Goal: Task Accomplishment & Management: Use online tool/utility

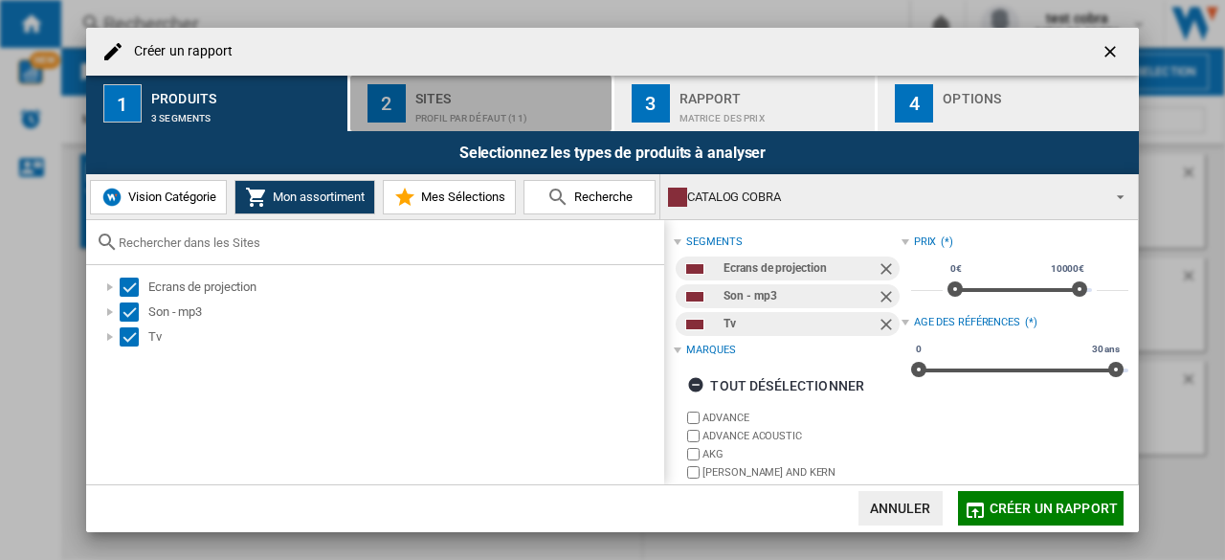
click at [440, 104] on div "Profil par défaut (11)" at bounding box center [509, 113] width 188 height 20
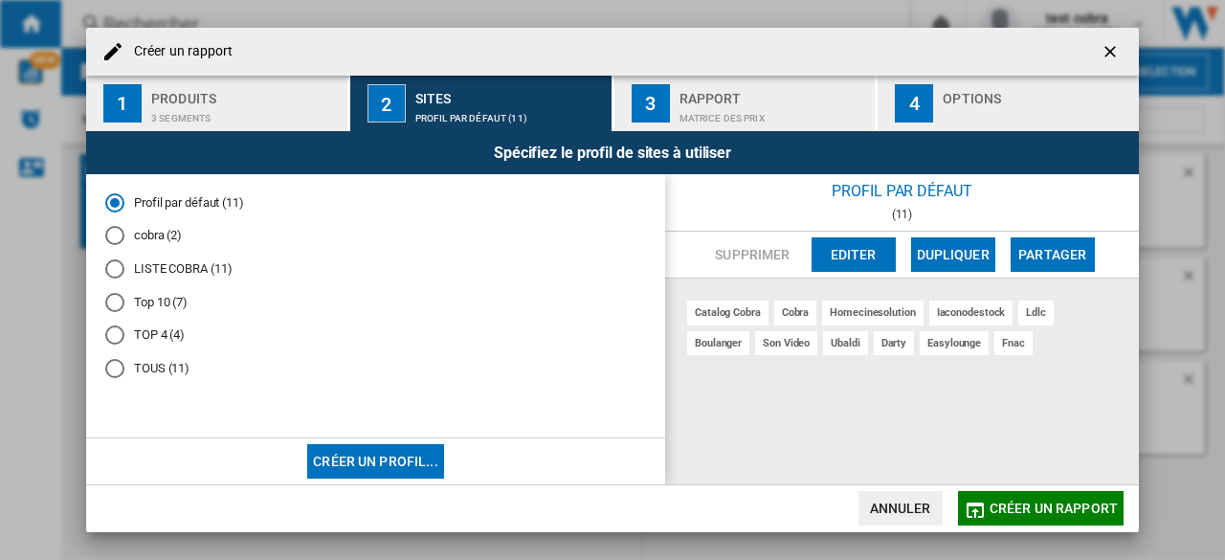
click at [159, 367] on md-radio-button "TOUS (11)" at bounding box center [375, 369] width 541 height 18
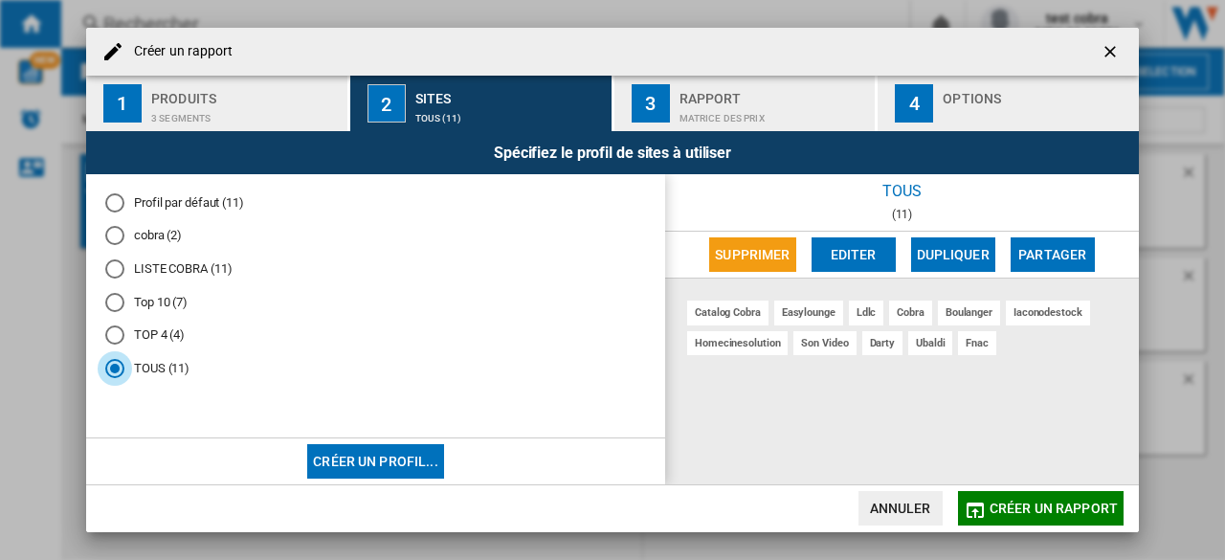
click at [1114, 48] on ng-md-icon "getI18NText('BUTTONS.CLOSE_DIALOG')" at bounding box center [1111, 53] width 23 height 23
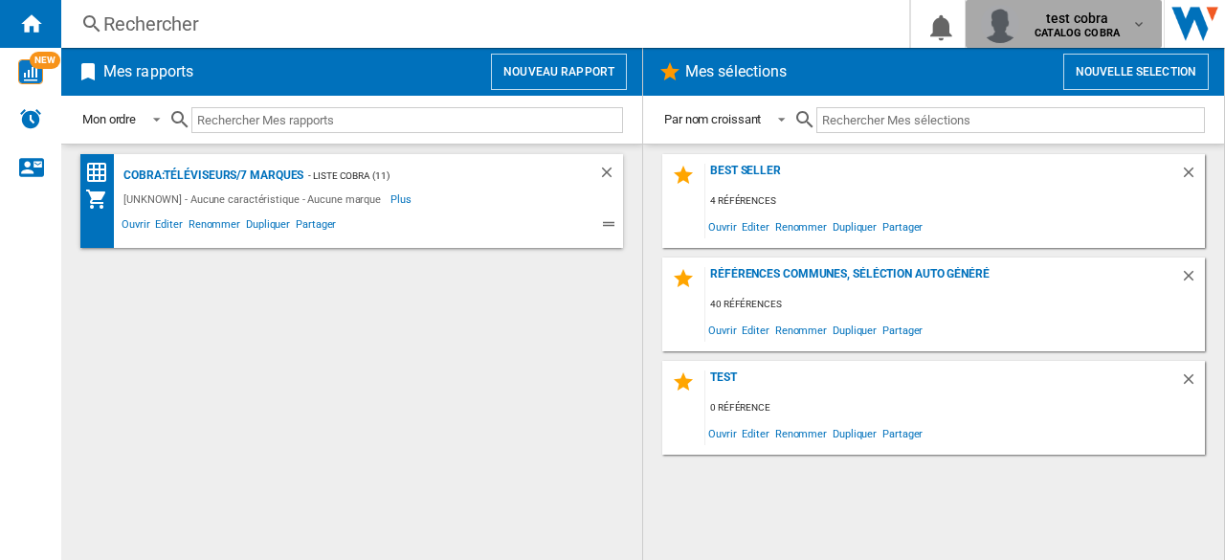
click at [1098, 35] on b "CATALOG COBRA" at bounding box center [1076, 33] width 85 height 12
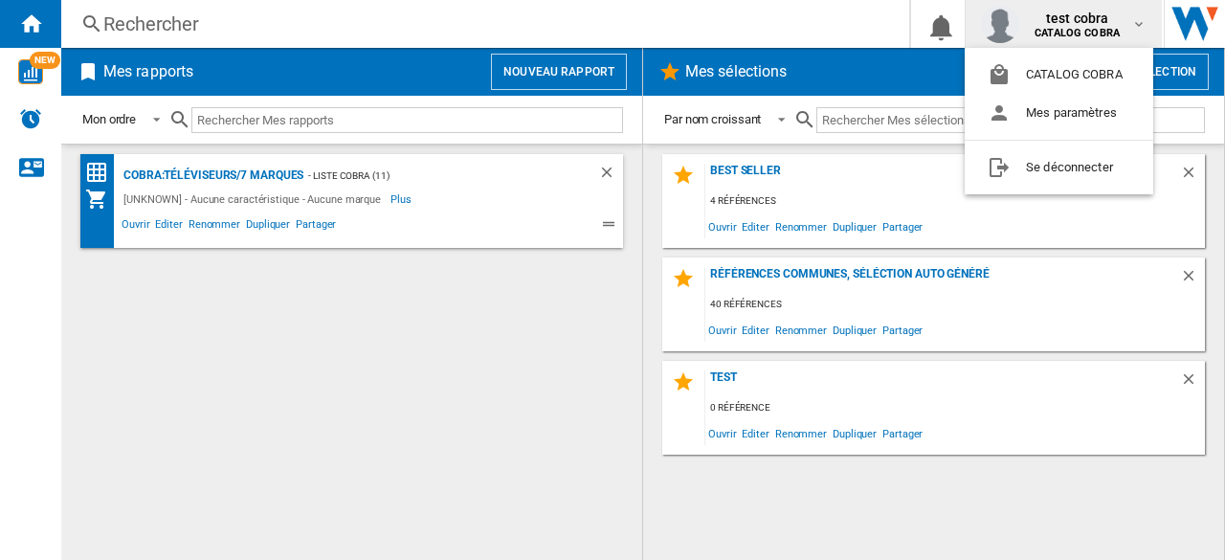
click at [521, 387] on md-backdrop at bounding box center [612, 280] width 1225 height 560
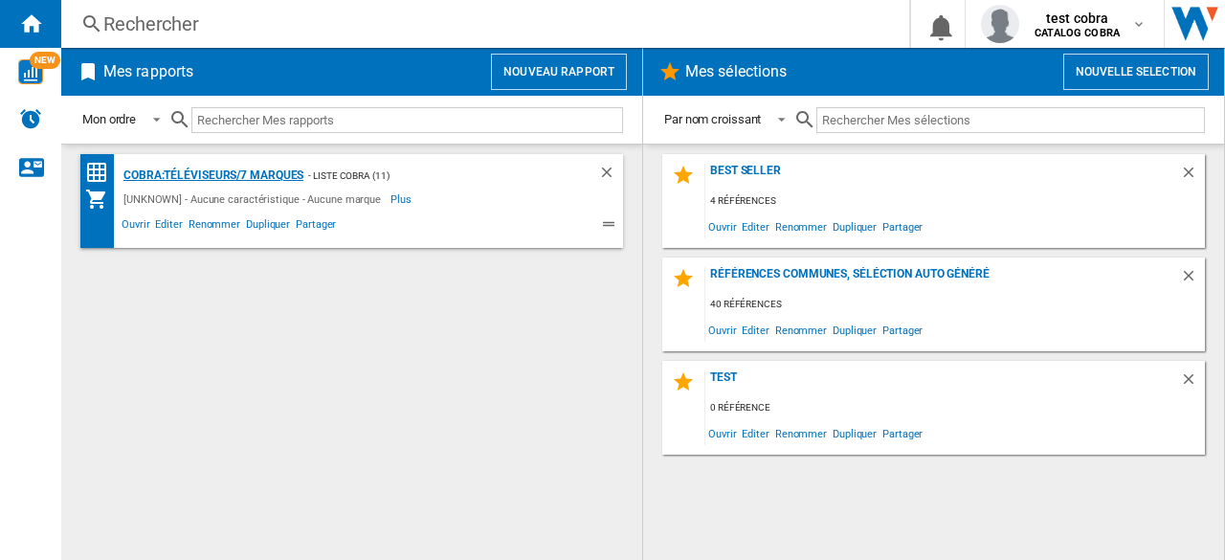
click at [262, 175] on div "COBRA:Téléviseurs/7 marques" at bounding box center [211, 176] width 185 height 24
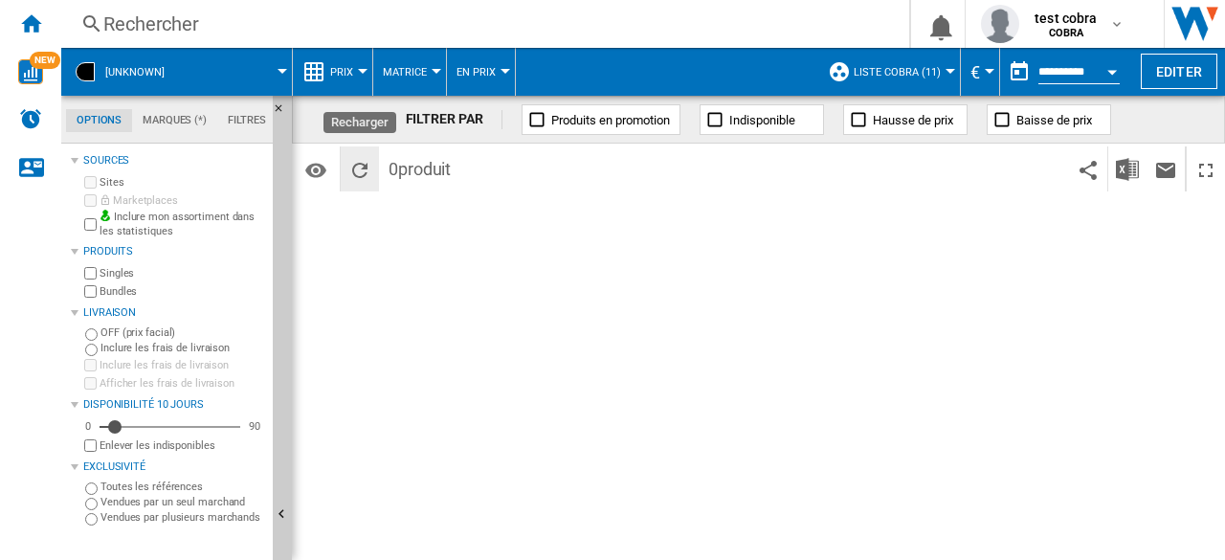
click at [367, 168] on ng-md-icon "Recharger" at bounding box center [359, 170] width 23 height 23
click at [25, 46] on div "Accueil" at bounding box center [30, 24] width 61 height 48
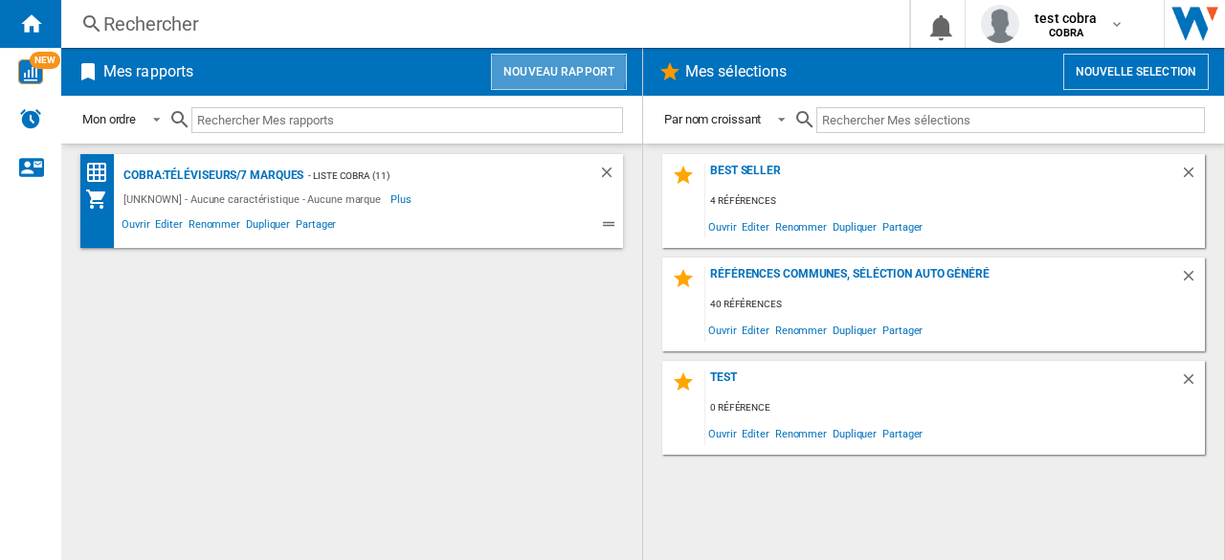
click at [540, 66] on button "Nouveau rapport" at bounding box center [559, 72] width 136 height 36
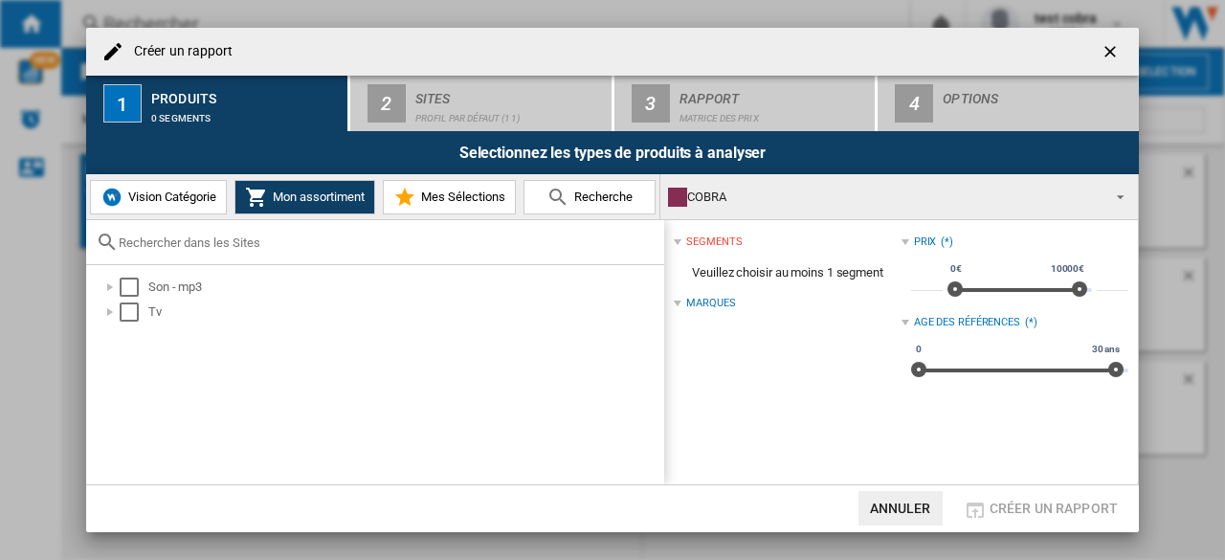
click at [197, 208] on button "Vision Catégorie" at bounding box center [158, 197] width 137 height 34
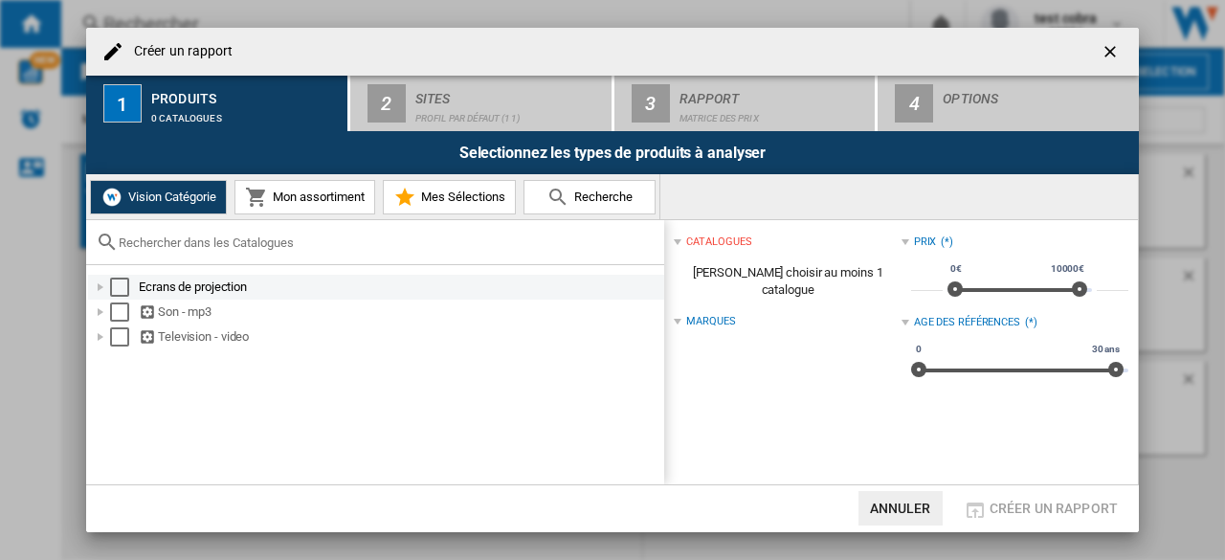
click at [99, 294] on div at bounding box center [100, 286] width 19 height 19
click at [124, 285] on div "Select" at bounding box center [119, 286] width 19 height 19
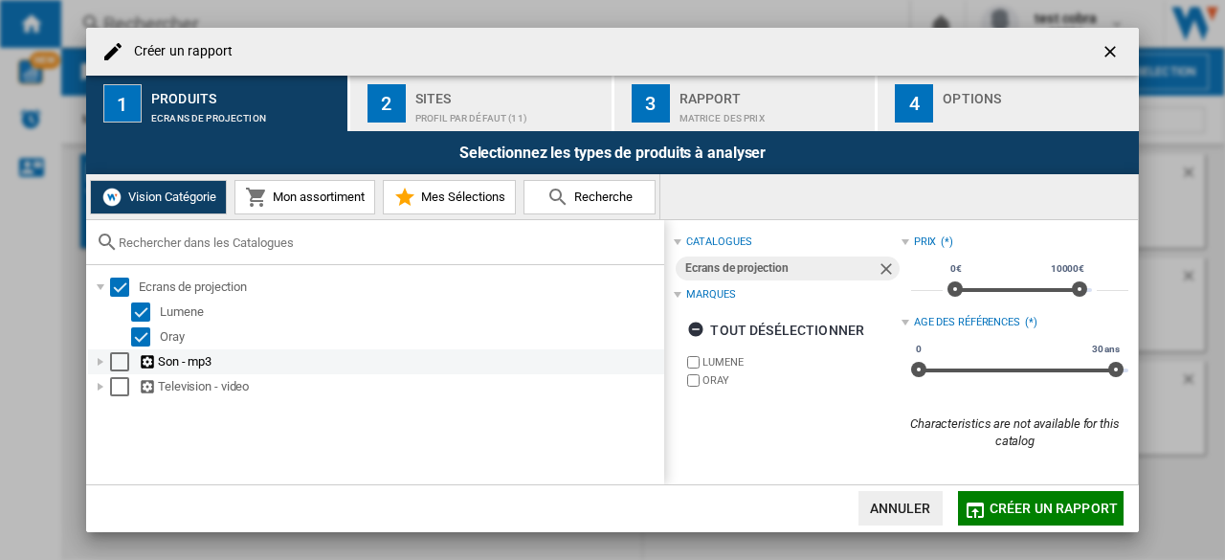
click at [122, 355] on div "Select" at bounding box center [119, 361] width 19 height 19
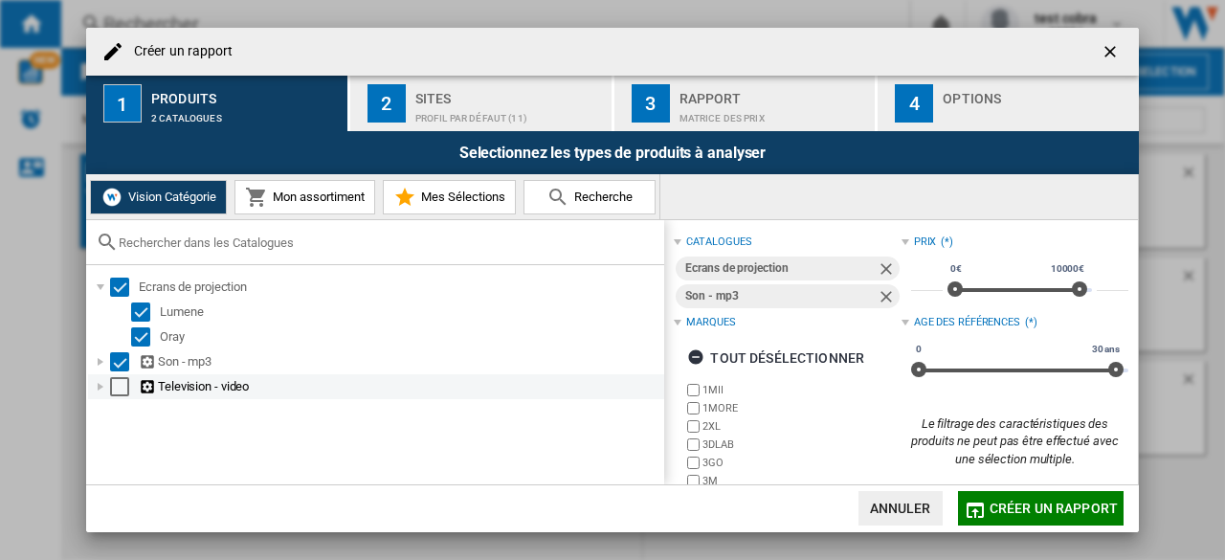
click at [118, 397] on div "Television - video" at bounding box center [376, 386] width 576 height 25
click at [119, 389] on div "Select" at bounding box center [119, 386] width 19 height 19
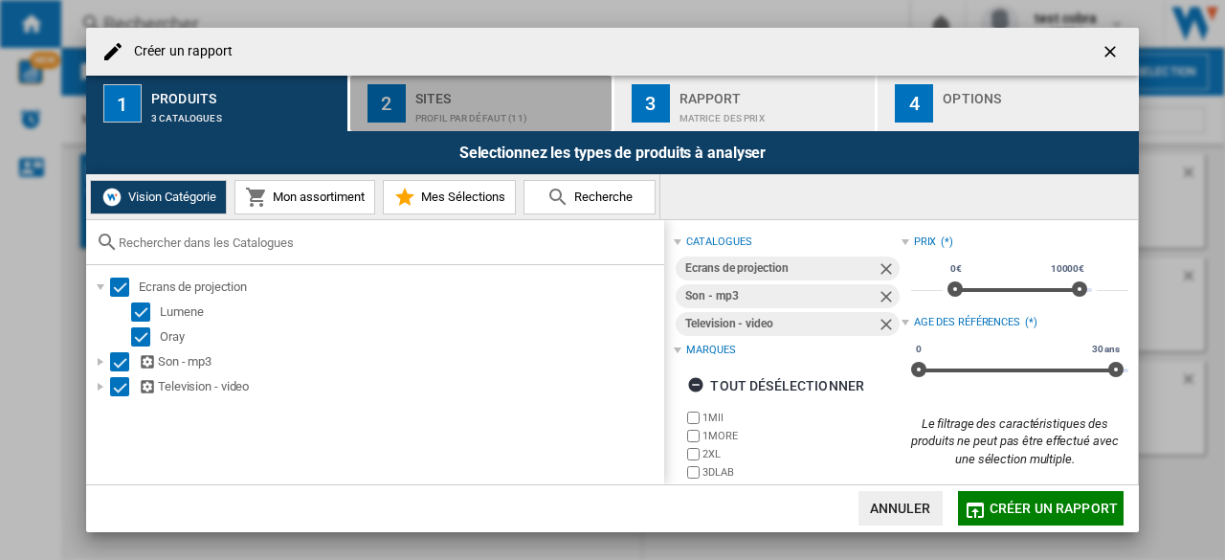
click at [432, 125] on button "2 Sites Profil par défaut (11)" at bounding box center [481, 103] width 263 height 55
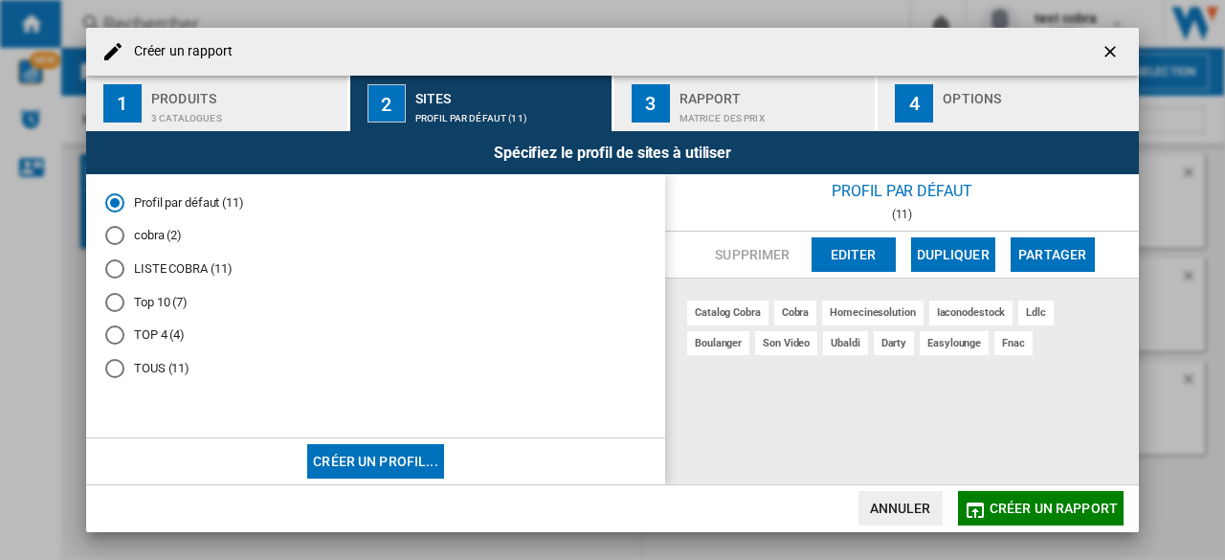
click at [337, 478] on div "Créer un profil..." at bounding box center [375, 461] width 579 height 46
click at [341, 466] on button "Créer un profil..." at bounding box center [375, 461] width 137 height 34
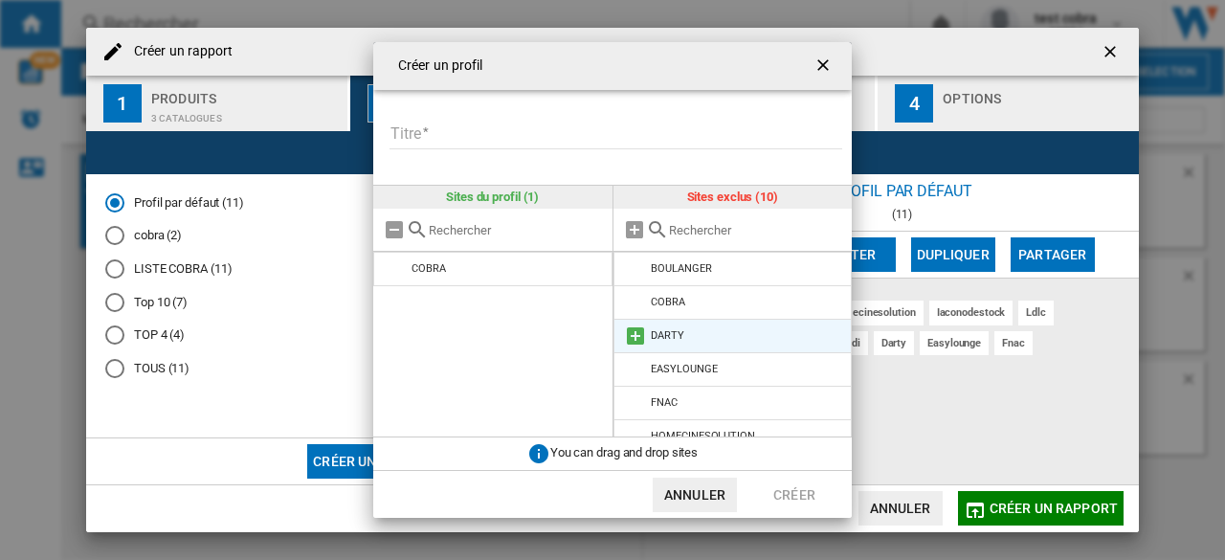
scroll to position [150, 0]
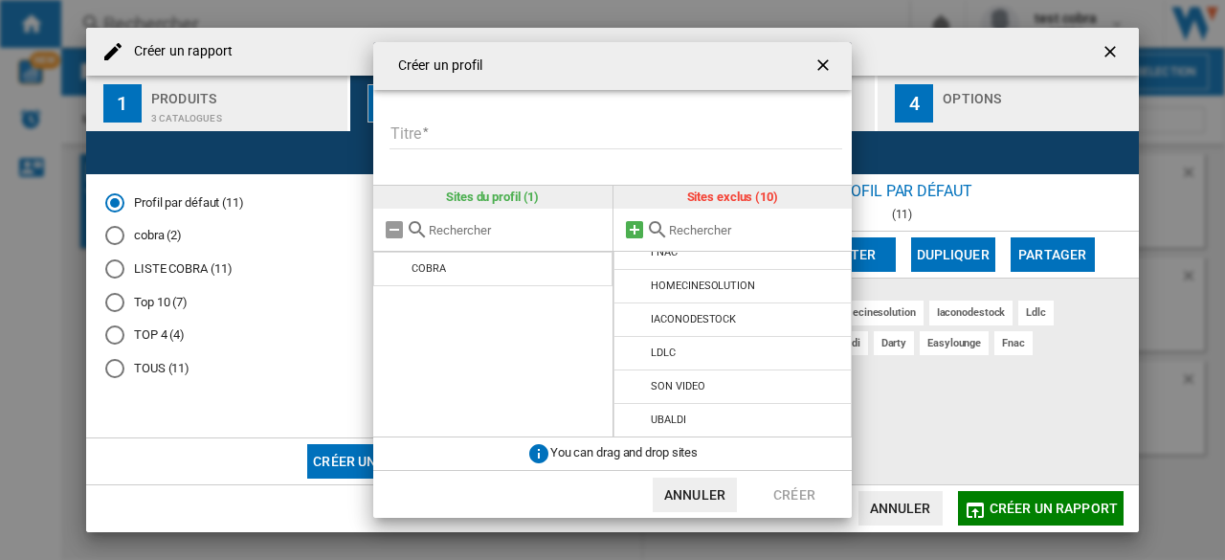
click at [631, 222] on md-icon "{{::title}} {{::getI18NText('BUTTONS.CANCEL')}} ..." at bounding box center [634, 229] width 23 height 23
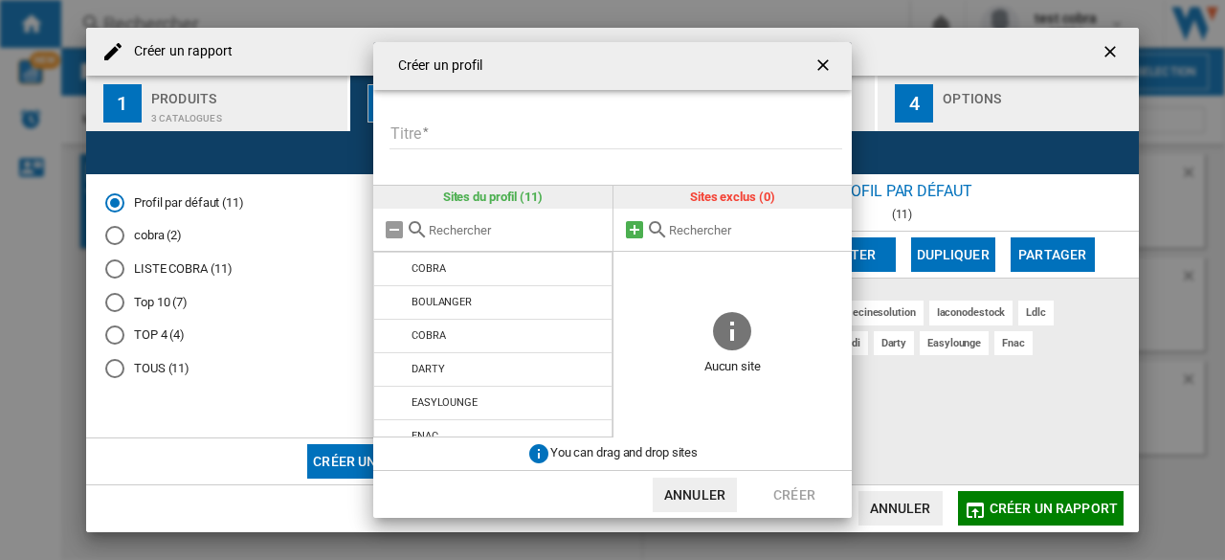
click at [631, 222] on md-icon "{{::title}} {{::getI18NText('BUTTONS.CANCEL')}} ..." at bounding box center [634, 229] width 23 height 23
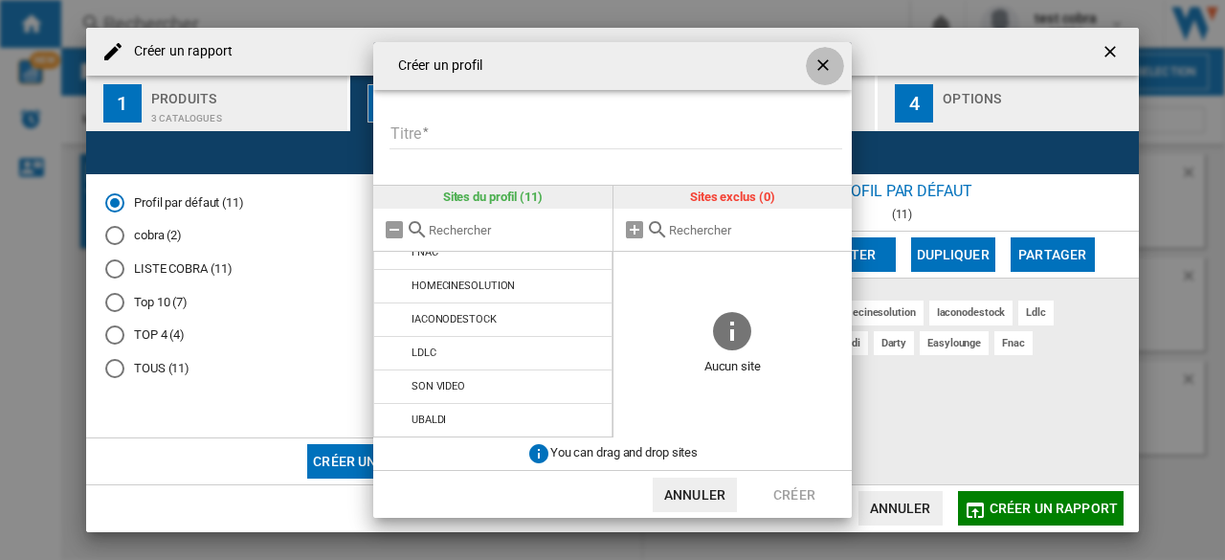
click at [821, 66] on ng-md-icon "getI18NText('BUTTONS.CLOSE_DIALOG')" at bounding box center [824, 66] width 23 height 23
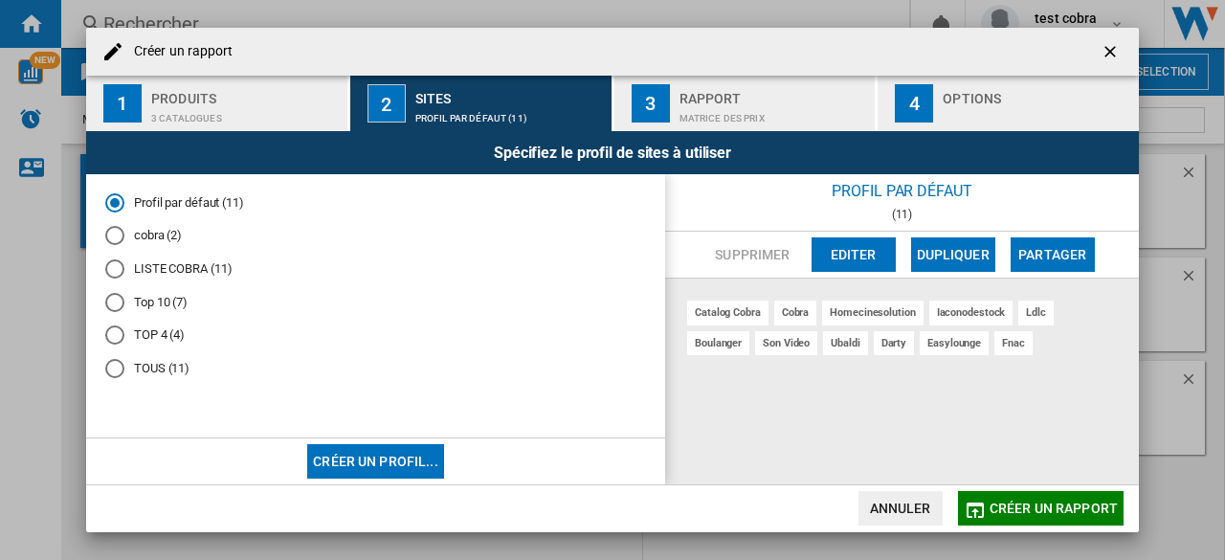
click at [1116, 45] on ng-md-icon "getI18NText('BUTTONS.CLOSE_DIALOG')" at bounding box center [1111, 53] width 23 height 23
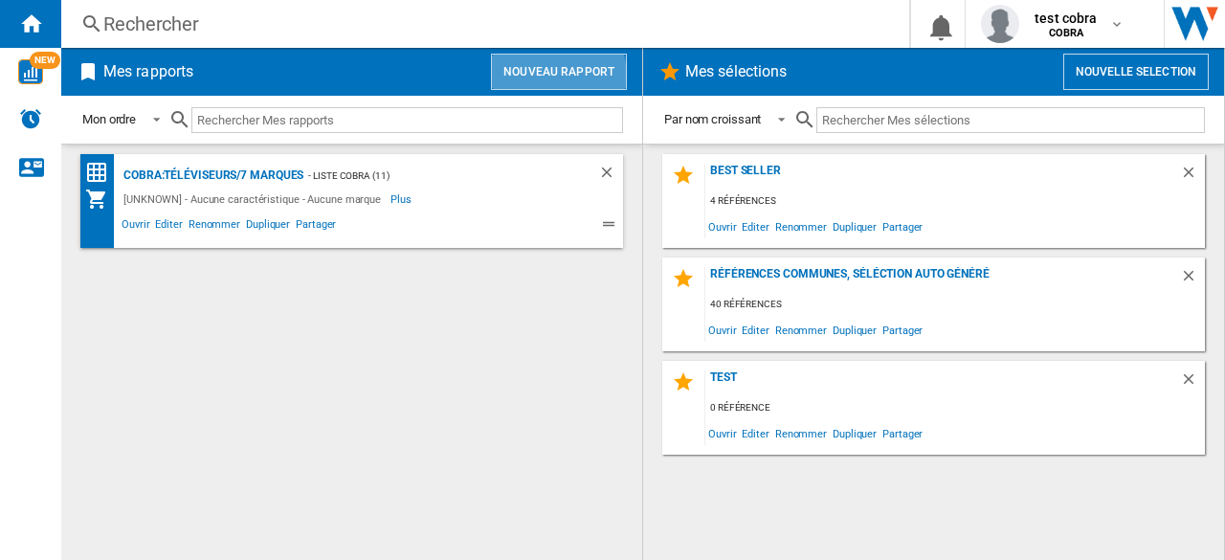
click at [536, 80] on button "Nouveau rapport" at bounding box center [559, 72] width 136 height 36
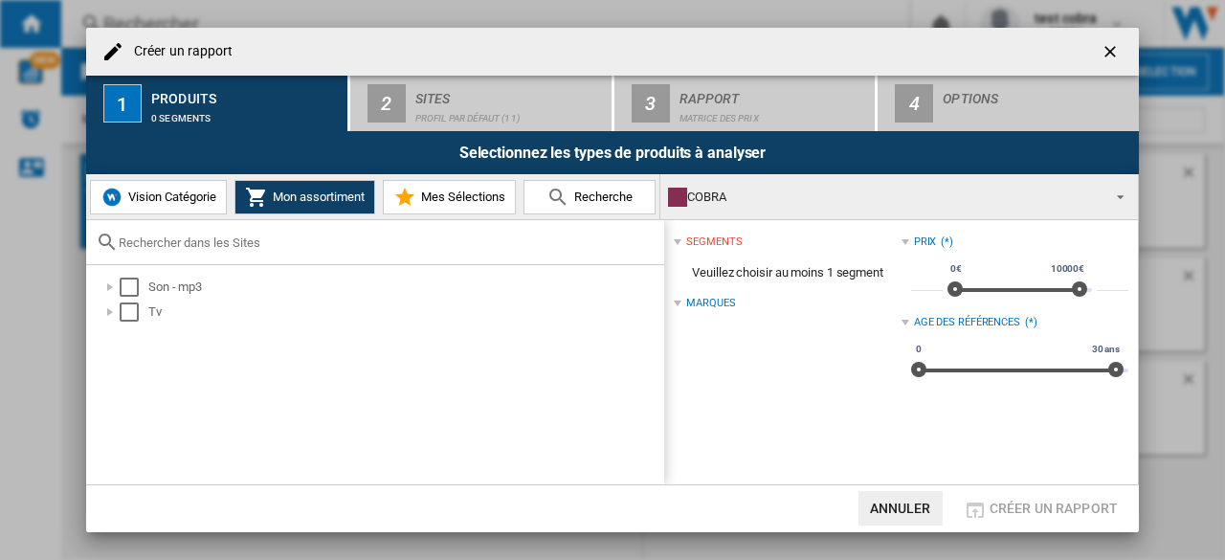
click at [180, 196] on span "Vision Catégorie" at bounding box center [169, 196] width 93 height 14
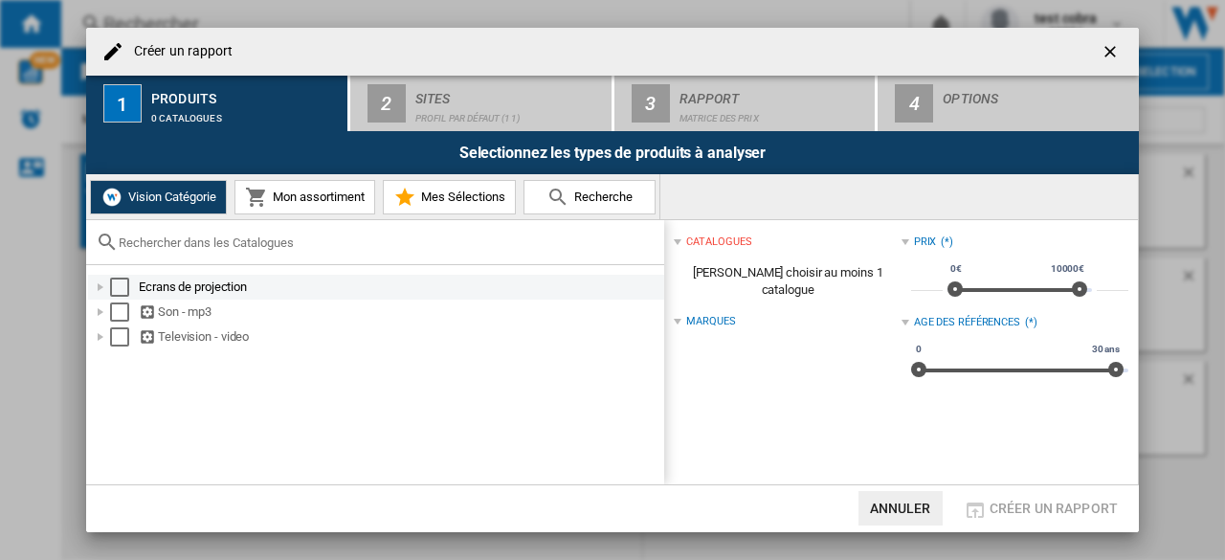
click at [121, 290] on div "Select" at bounding box center [119, 286] width 19 height 19
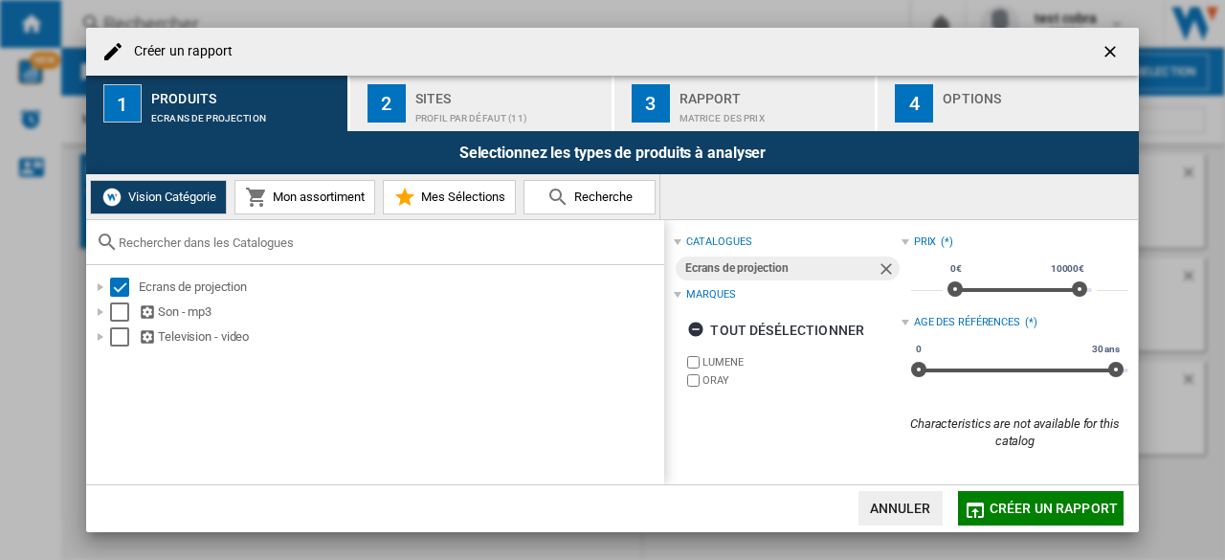
click at [430, 114] on div "Profil par défaut (11)" at bounding box center [509, 113] width 188 height 20
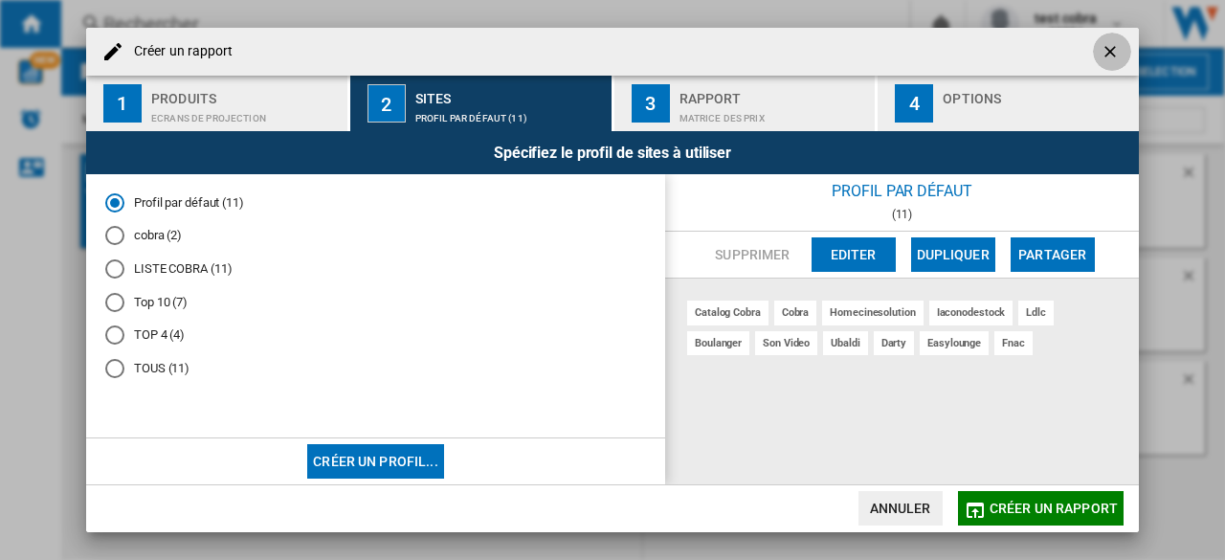
click at [1114, 48] on ng-md-icon "getI18NText('BUTTONS.CLOSE_DIALOG')" at bounding box center [1111, 53] width 23 height 23
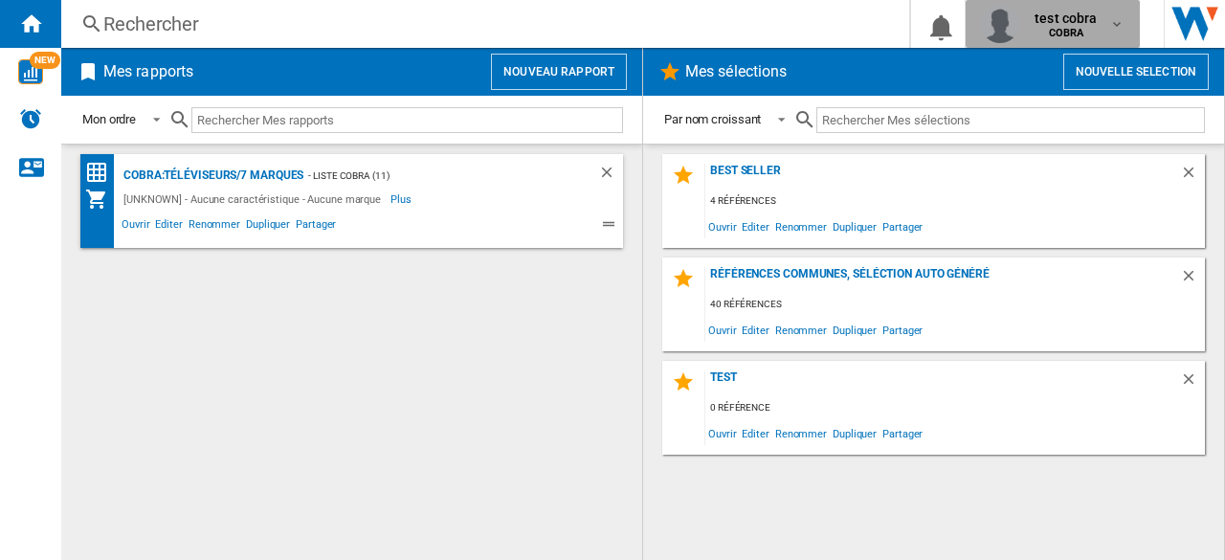
click at [1092, 35] on span "COBRA" at bounding box center [1065, 33] width 62 height 11
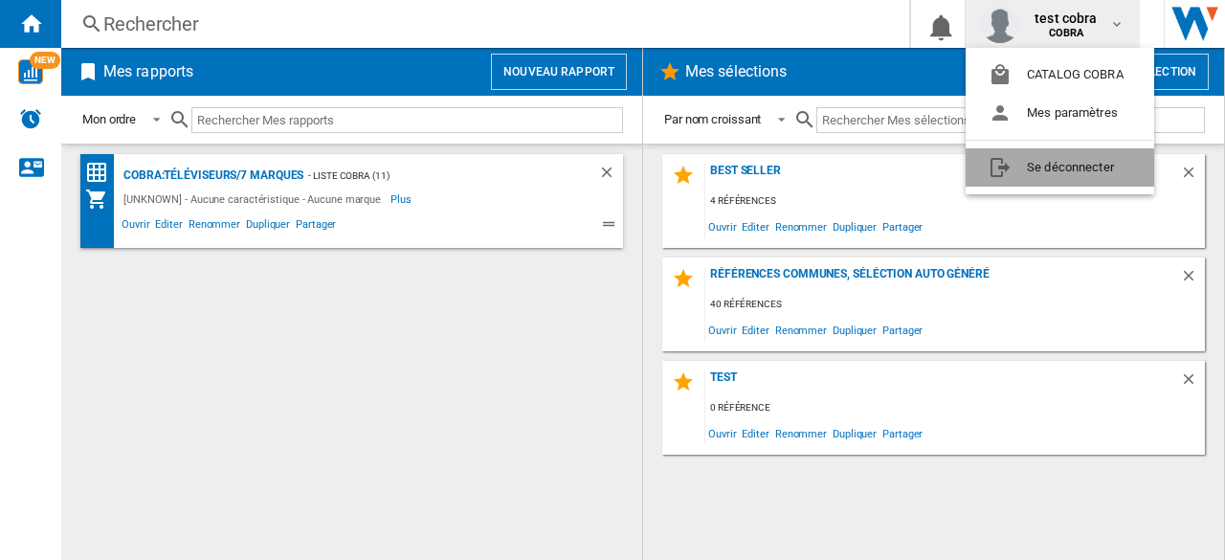
click at [1016, 176] on button "Se déconnecter" at bounding box center [1059, 167] width 188 height 38
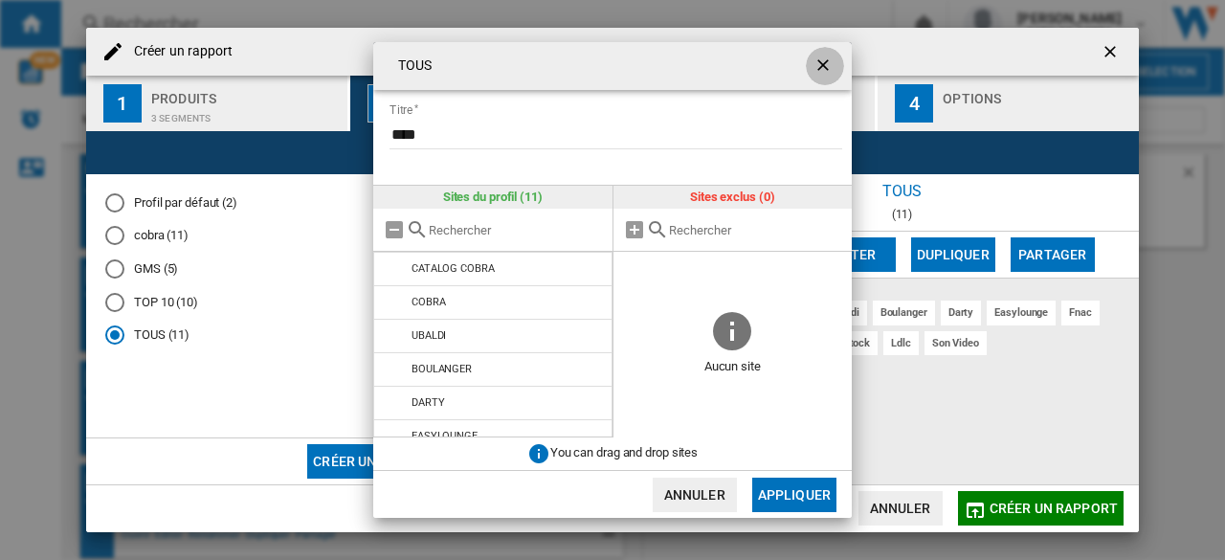
click at [809, 72] on button "button" at bounding box center [825, 66] width 38 height 38
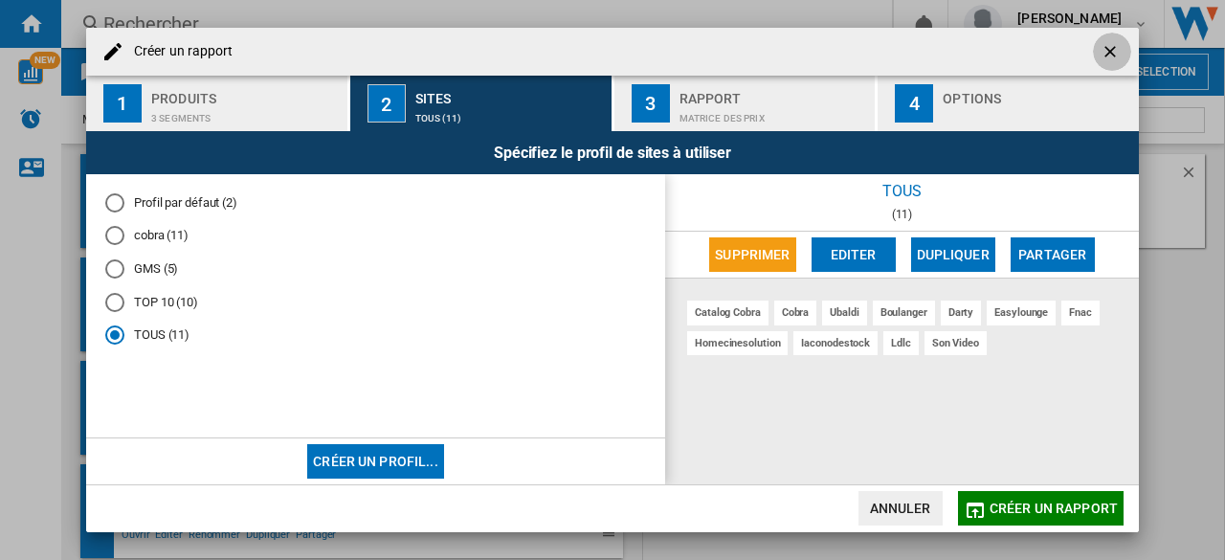
click at [1119, 44] on ng-md-icon "getI18NText('BUTTONS.CLOSE_DIALOG')" at bounding box center [1111, 53] width 23 height 23
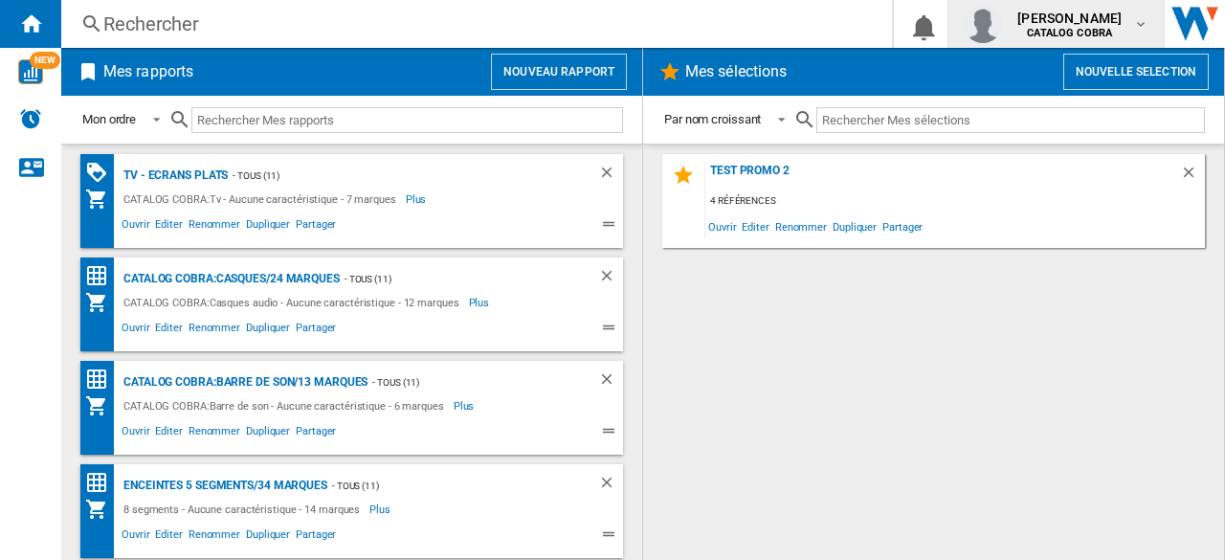
click at [1119, 44] on button "[PERSON_NAME] CATALOG COBRA" at bounding box center [1055, 24] width 215 height 48
